Goal: Complete application form

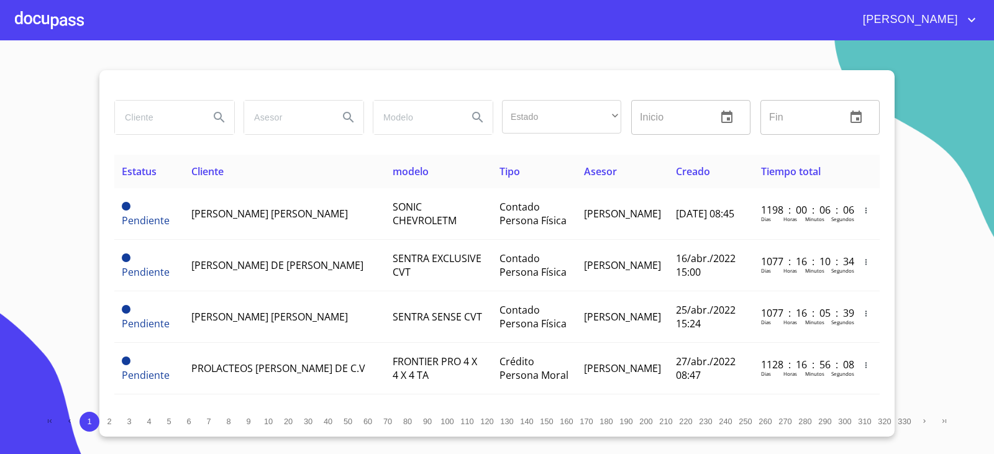
click at [183, 114] on input "search" at bounding box center [157, 118] width 85 height 34
type input "OPERADORA DE"
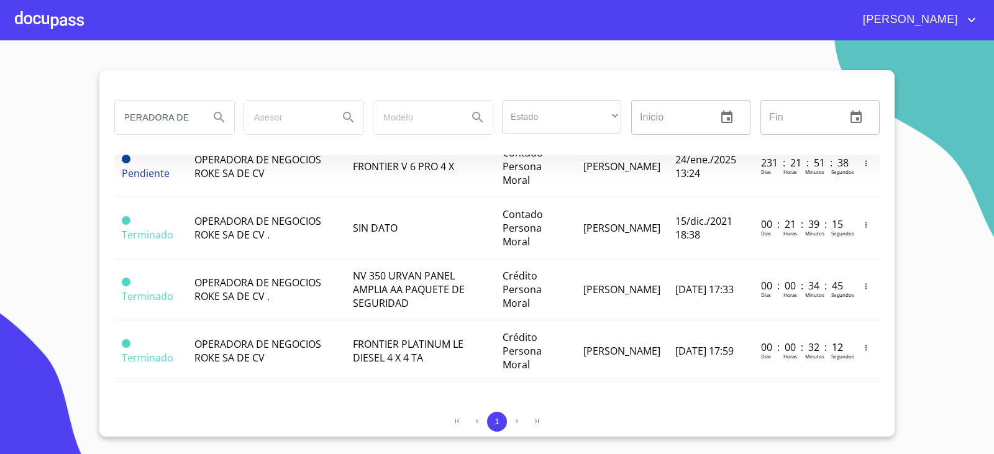
scroll to position [0, 0]
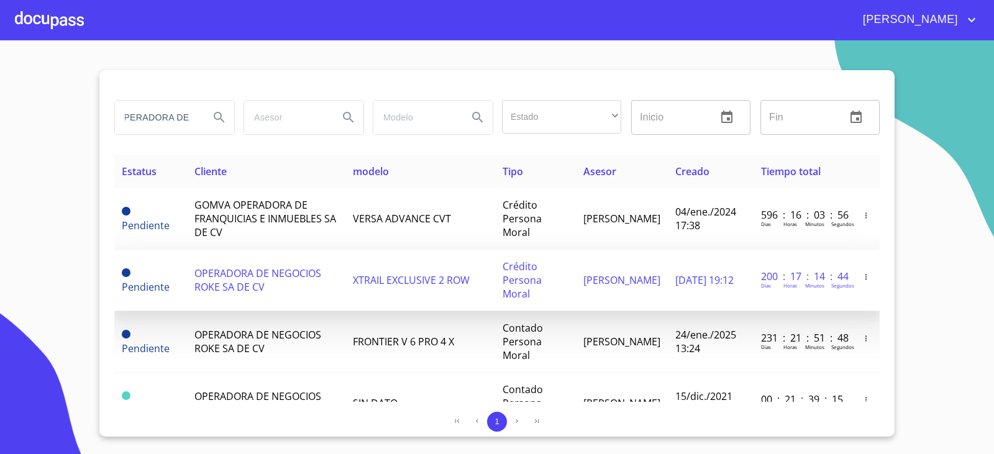
click at [318, 277] on span "OPERADORA DE NEGOCIOS ROKE SA DE CV" at bounding box center [258, 280] width 127 height 27
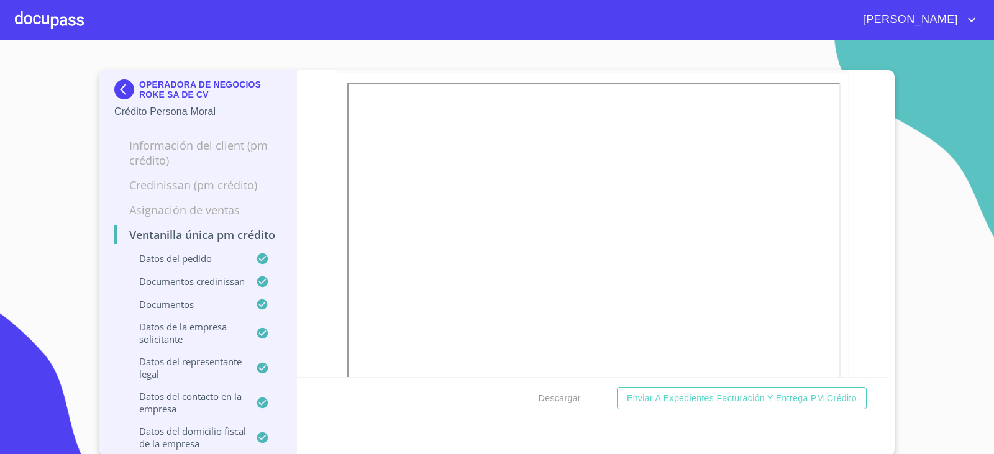
click at [121, 86] on img at bounding box center [126, 90] width 25 height 20
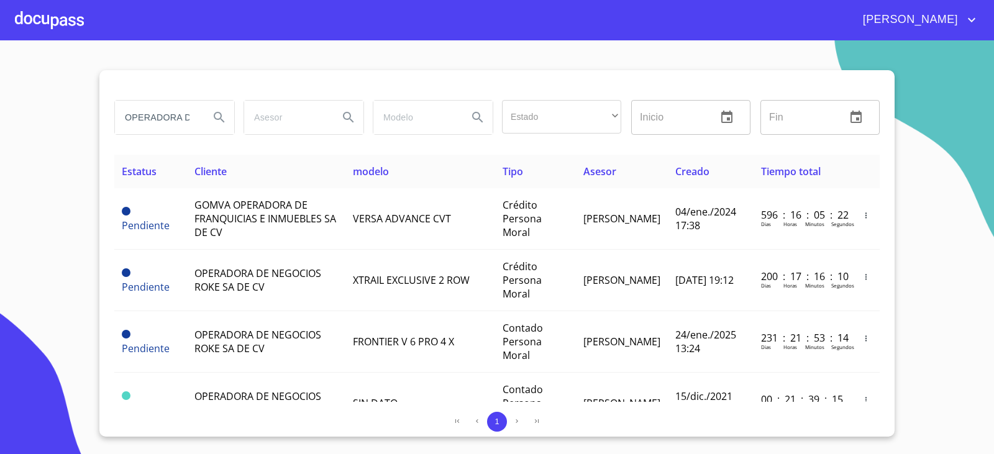
drag, startPoint x: 134, startPoint y: 87, endPoint x: 45, endPoint y: 187, distance: 133.8
click at [45, 187] on section "OPERADORA DE Estado ​ ​ Inicio ​ Fin ​ Estatus Cliente modelo Tipo Asesor Cread…" at bounding box center [497, 247] width 994 height 414
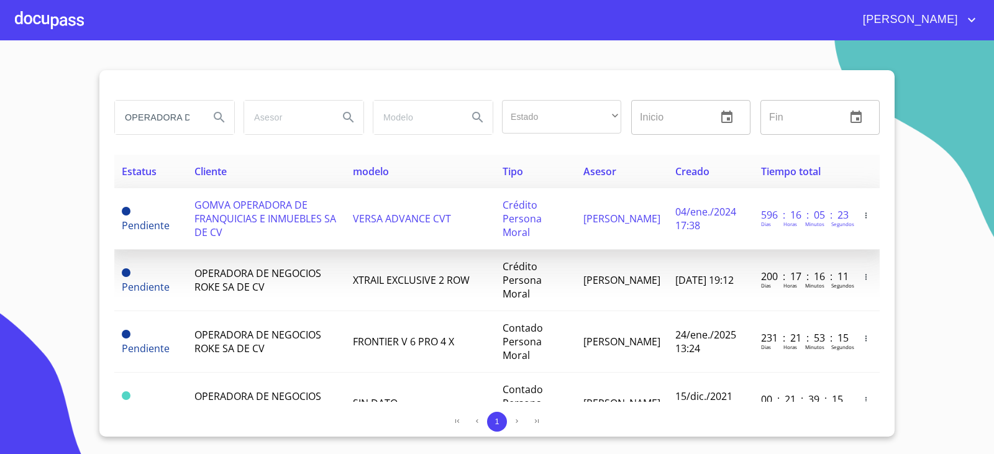
click at [242, 220] on span "GOMVA OPERADORA DE FRANQUICIAS E INMUEBLES SA DE CV" at bounding box center [266, 218] width 142 height 41
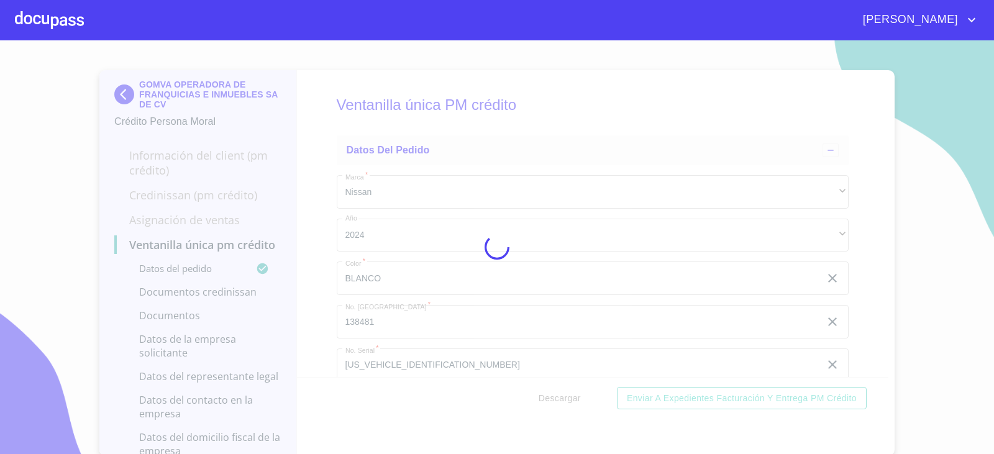
click at [122, 93] on img at bounding box center [126, 95] width 25 height 20
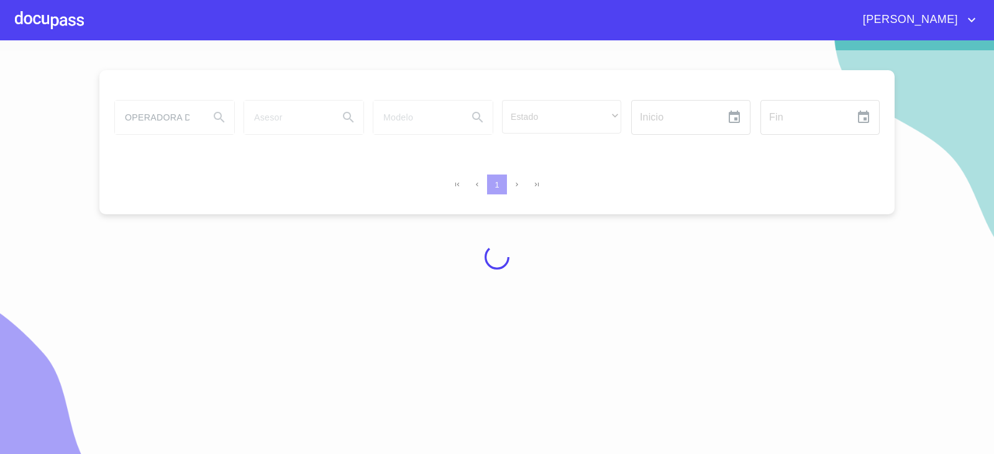
drag, startPoint x: 124, startPoint y: 86, endPoint x: 72, endPoint y: 132, distance: 69.1
click at [72, 132] on div at bounding box center [497, 257] width 994 height 414
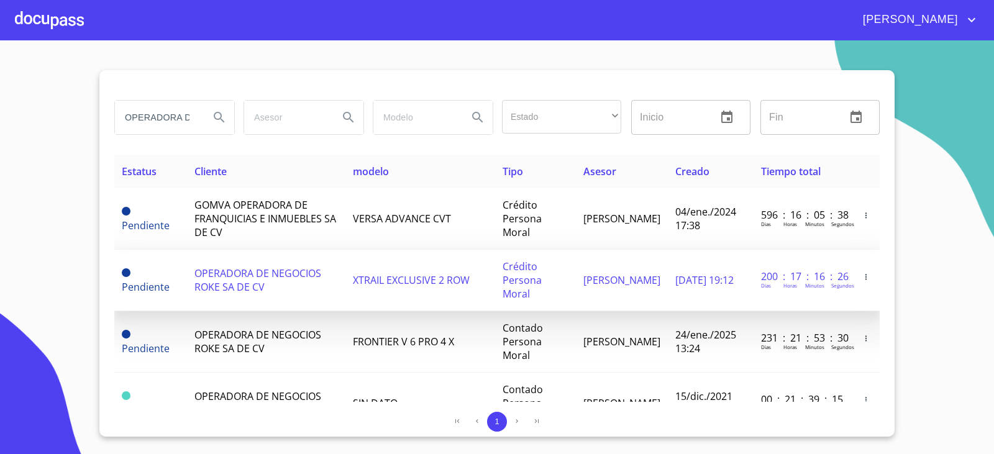
click at [254, 264] on td "OPERADORA DE NEGOCIOS ROKE SA DE CV" at bounding box center [266, 281] width 158 height 62
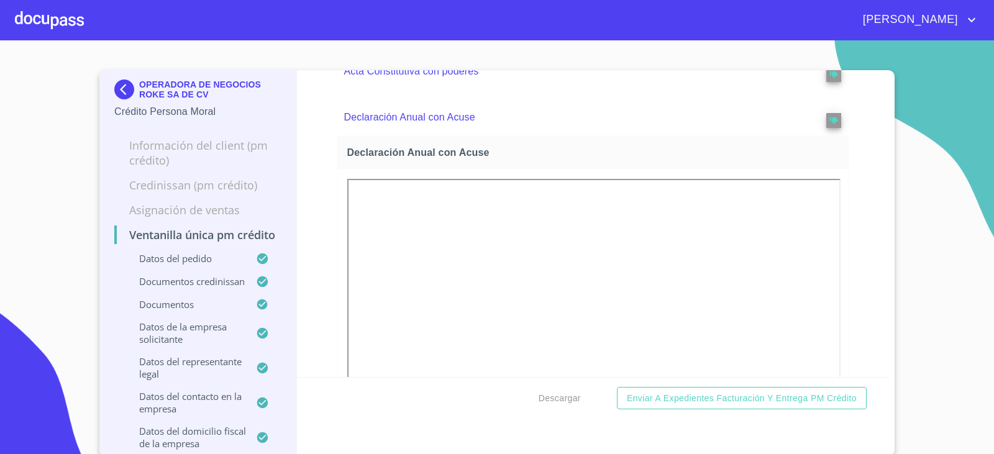
click at [127, 93] on img at bounding box center [126, 90] width 25 height 20
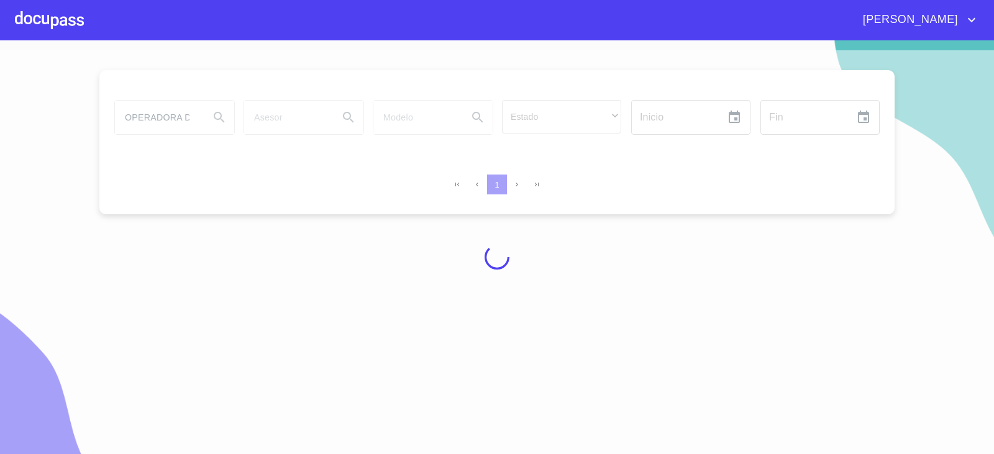
drag, startPoint x: 128, startPoint y: 94, endPoint x: 109, endPoint y: 144, distance: 53.7
click at [109, 148] on div at bounding box center [497, 257] width 994 height 414
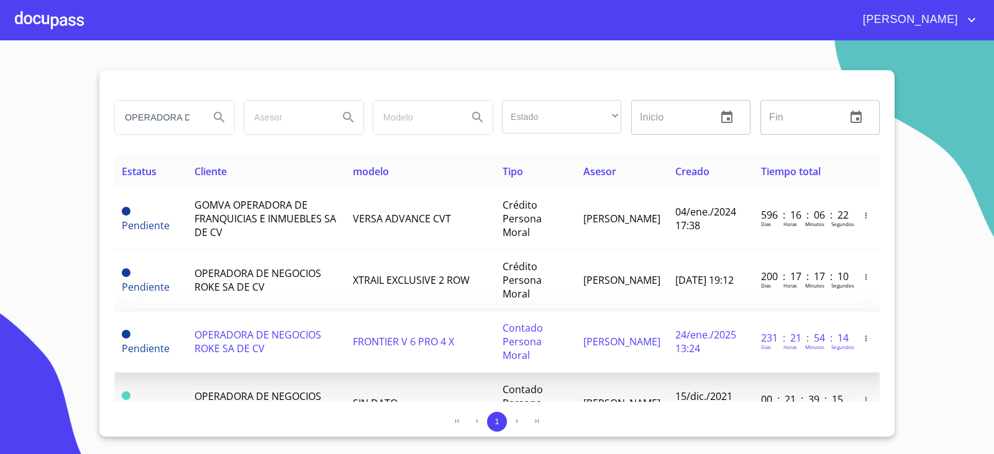
click at [272, 346] on td "OPERADORA DE NEGOCIOS ROKE SA DE CV" at bounding box center [266, 342] width 158 height 62
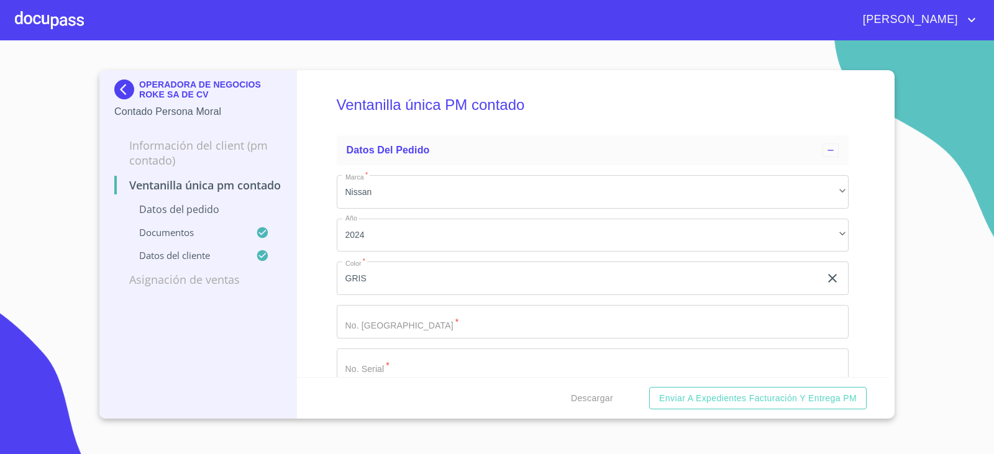
click at [117, 96] on img at bounding box center [126, 90] width 25 height 20
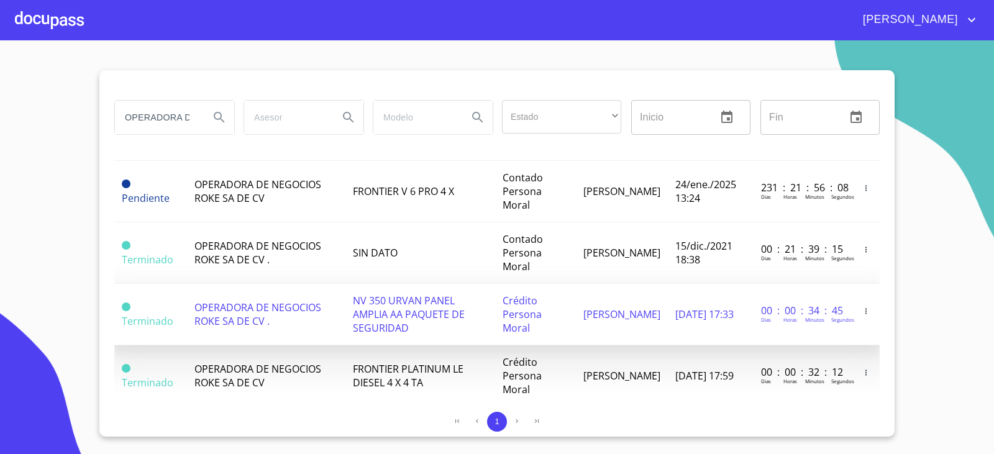
scroll to position [175, 0]
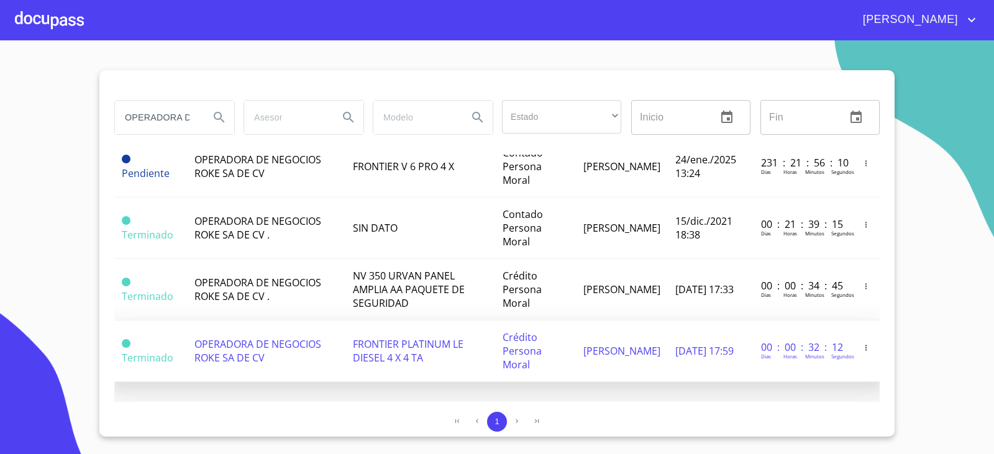
click at [275, 352] on td "OPERADORA DE NEGOCIOS ROKE SA DE CV" at bounding box center [266, 352] width 158 height 62
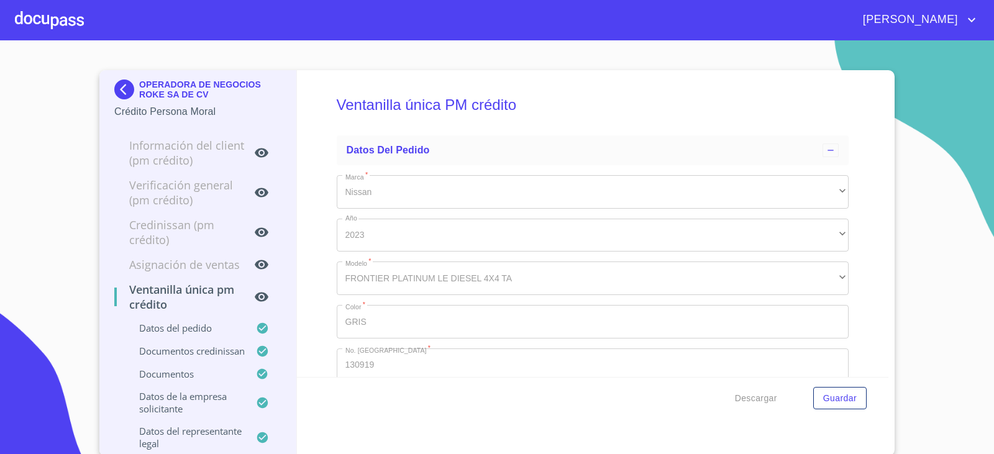
type input "5 de may. de 1975"
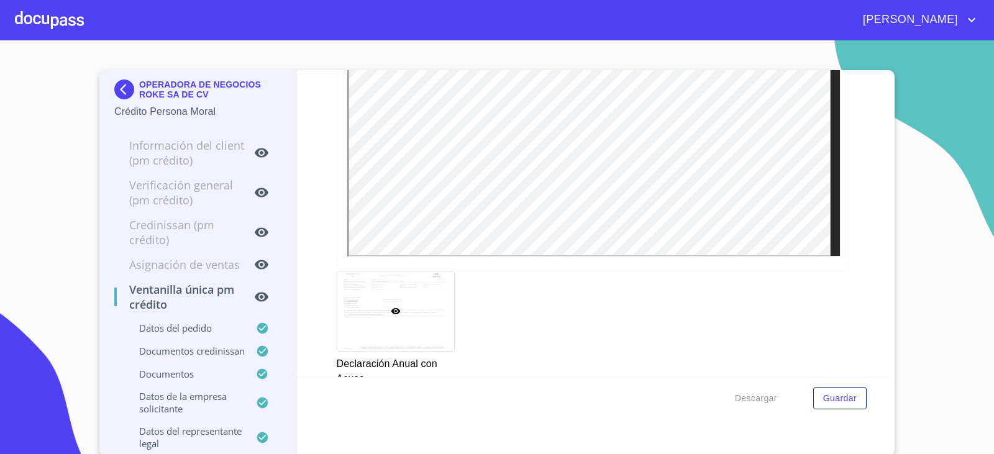
scroll to position [3977, 0]
